Goal: Register for event/course

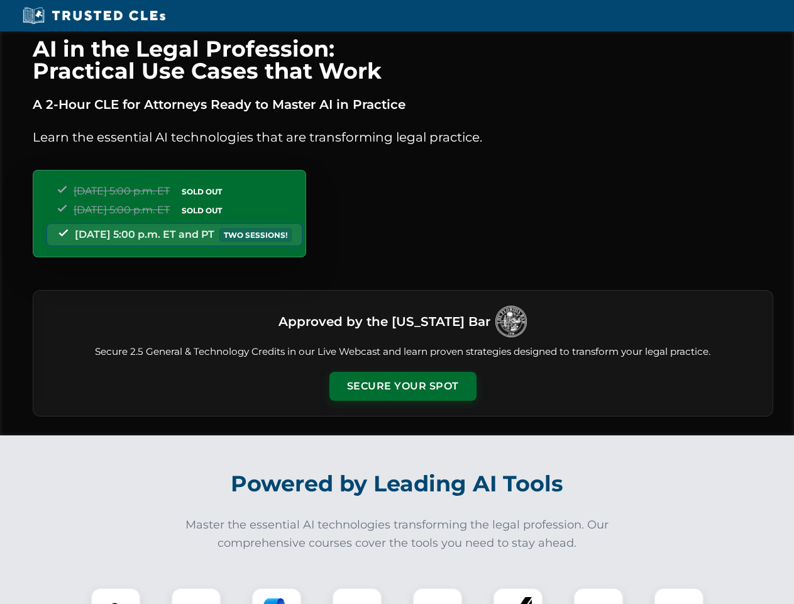
click at [403, 386] on button "Secure Your Spot" at bounding box center [403, 386] width 147 height 29
click at [116, 596] on img at bounding box center [115, 612] width 36 height 36
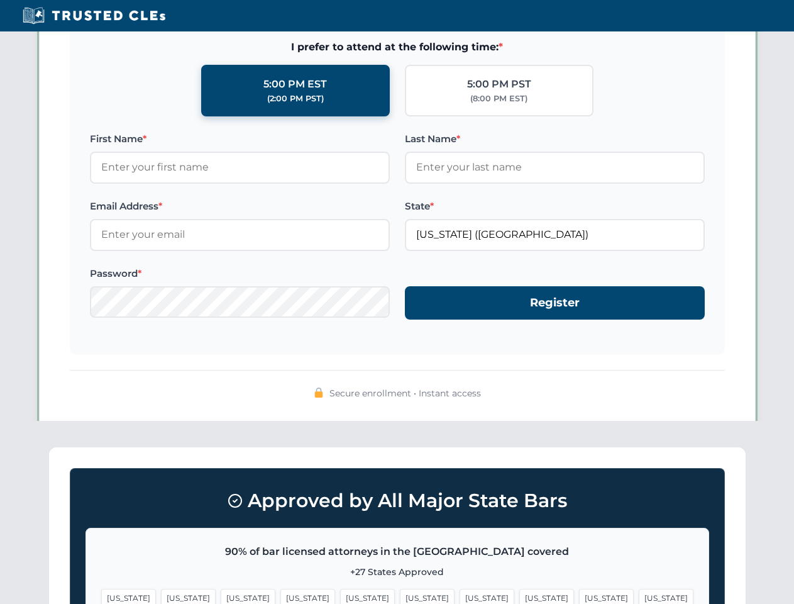
click at [460, 596] on span "[US_STATE]" at bounding box center [487, 598] width 55 height 18
click at [579, 596] on span "[US_STATE]" at bounding box center [606, 598] width 55 height 18
